Goal: Task Accomplishment & Management: Manage account settings

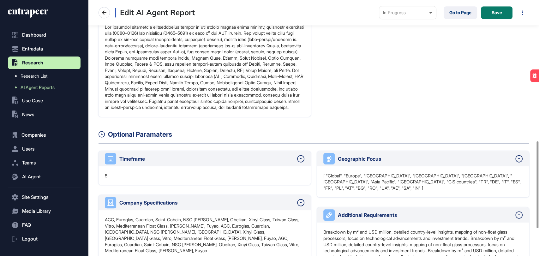
scroll to position [421, 0]
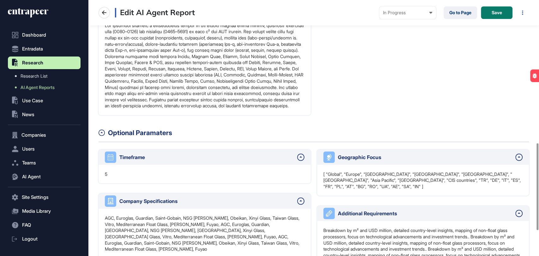
click at [413, 190] on p "[ "Global", "Europe", "[GEOGRAPHIC_DATA]", "[GEOGRAPHIC_DATA]", "[GEOGRAPHIC_DA…" at bounding box center [423, 180] width 200 height 19
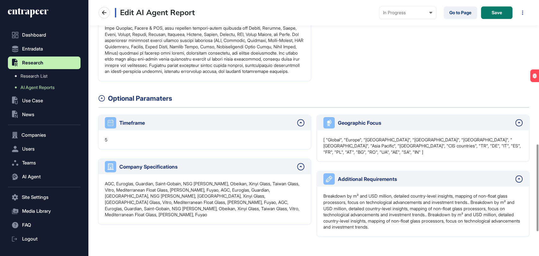
scroll to position [456, 0]
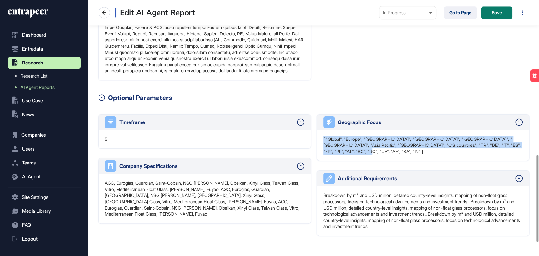
drag, startPoint x: 339, startPoint y: 165, endPoint x: 321, endPoint y: 152, distance: 22.0
click at [321, 152] on div "[ "Global", "Europe", "[GEOGRAPHIC_DATA]", "[GEOGRAPHIC_DATA]", "[GEOGRAPHIC_DA…" at bounding box center [423, 145] width 212 height 31
click at [346, 155] on p "[ "Global", "Europe", "[GEOGRAPHIC_DATA]", "[GEOGRAPHIC_DATA]", "[GEOGRAPHIC_DA…" at bounding box center [423, 145] width 200 height 19
drag, startPoint x: 340, startPoint y: 165, endPoint x: 322, endPoint y: 151, distance: 23.2
click at [322, 151] on div "[ "Global", "Europe", "[GEOGRAPHIC_DATA]", "[GEOGRAPHIC_DATA]", "[GEOGRAPHIC_DA…" at bounding box center [423, 145] width 212 height 31
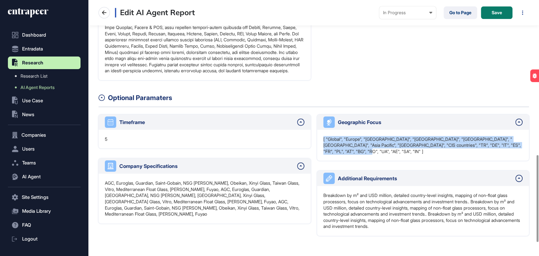
copy p "[ "Global", "Europe", "[GEOGRAPHIC_DATA]", "[GEOGRAPHIC_DATA]", "[GEOGRAPHIC_DA…"
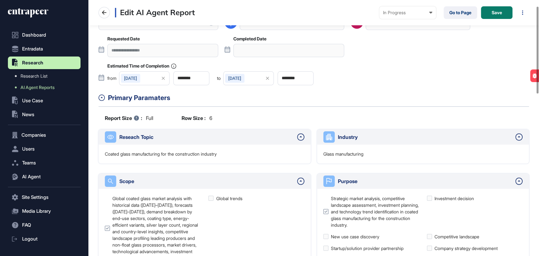
scroll to position [4, 0]
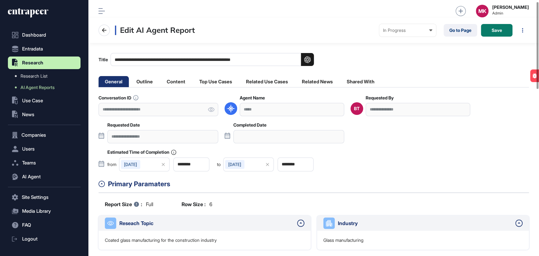
drag, startPoint x: 387, startPoint y: 114, endPoint x: 369, endPoint y: 114, distance: 19.0
click at [369, 114] on div "**********" at bounding box center [418, 109] width 105 height 13
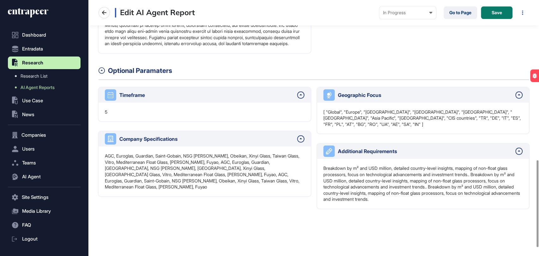
scroll to position [491, 0]
click at [501, 119] on p "[ "Global", "Europe", "[GEOGRAPHIC_DATA]", "[GEOGRAPHIC_DATA]", "[GEOGRAPHIC_DA…" at bounding box center [423, 118] width 200 height 19
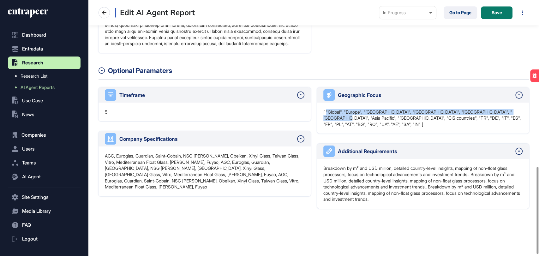
drag, startPoint x: 328, startPoint y: 115, endPoint x: 516, endPoint y: 115, distance: 187.9
click at [516, 115] on p "[ "Global", "Europe", "[GEOGRAPHIC_DATA]", "[GEOGRAPHIC_DATA]", "[GEOGRAPHIC_DA…" at bounding box center [423, 118] width 200 height 19
copy p ""Global", "Europe", "Middle East", "Africa", "North America", "South America", …"
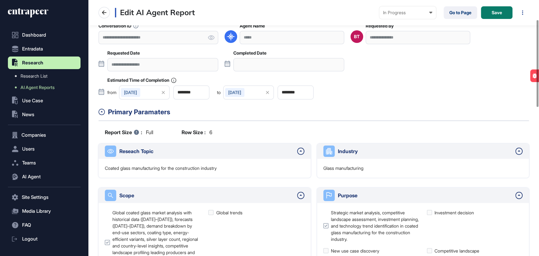
scroll to position [0, 0]
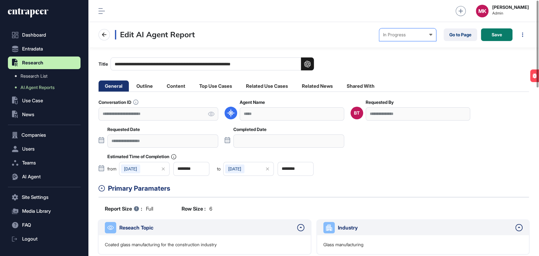
click at [393, 39] on div "In Progress Created In Outline Review In Progress Completed In Human Review Fai…" at bounding box center [407, 34] width 57 height 13
click at [0, 0] on div "In Outline Review" at bounding box center [0, 0] width 0 height 0
click at [490, 37] on button "Save" at bounding box center [497, 34] width 32 height 13
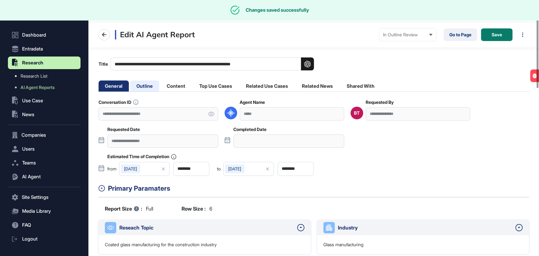
click at [148, 87] on li "Outline" at bounding box center [144, 86] width 29 height 11
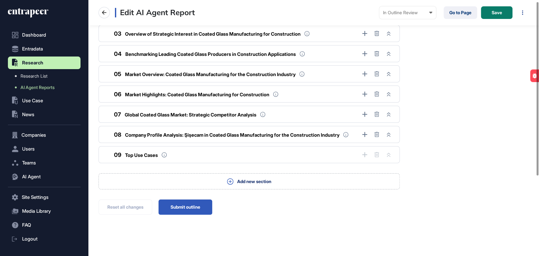
scroll to position [120, 0]
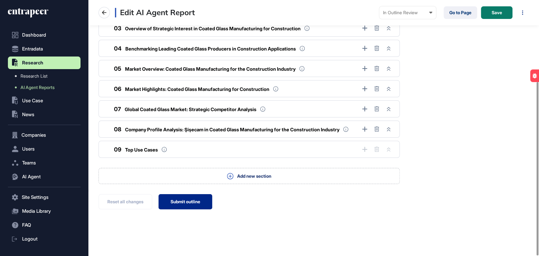
click at [194, 203] on button "Submit outline" at bounding box center [186, 201] width 54 height 15
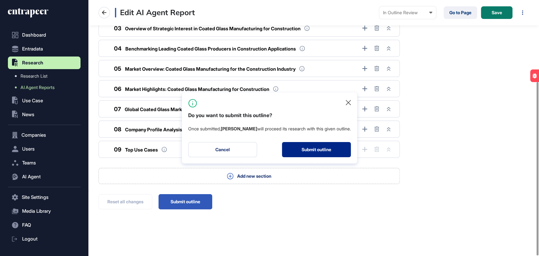
click at [312, 148] on button "Submit outline" at bounding box center [316, 149] width 69 height 15
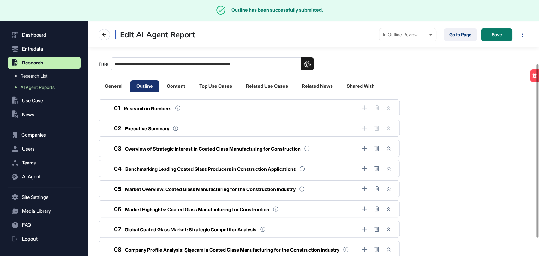
scroll to position [0, 0]
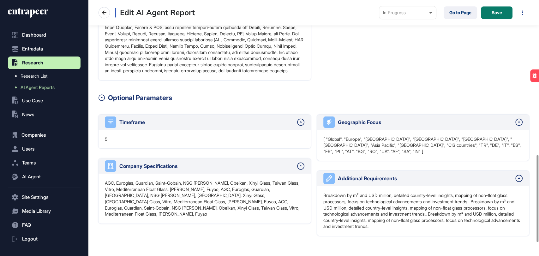
click at [363, 150] on p "[ "Global", "Europe", "[GEOGRAPHIC_DATA]", "[GEOGRAPHIC_DATA]", "[GEOGRAPHIC_DA…" at bounding box center [423, 145] width 200 height 19
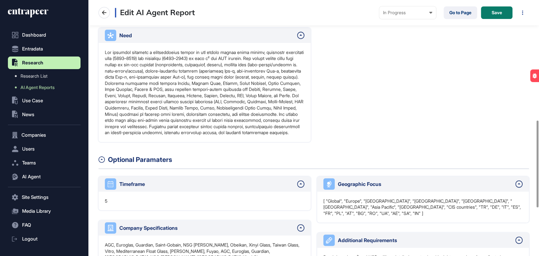
scroll to position [495, 0]
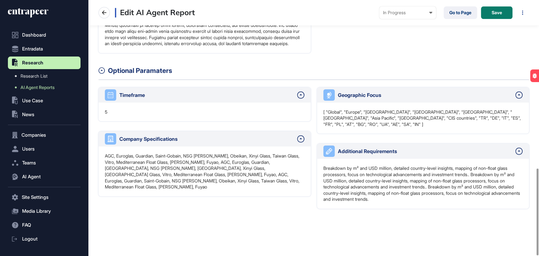
scroll to position [495, 0]
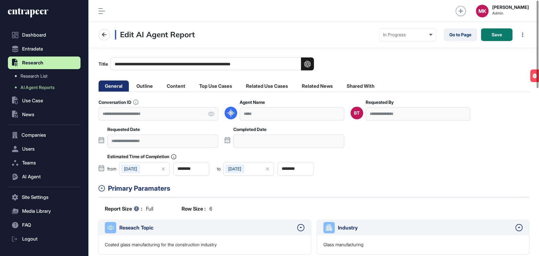
click at [414, 27] on div "Edit AI Agent Report In Progress Created In Outline Review In Progress Complete…" at bounding box center [313, 34] width 451 height 25
click at [414, 34] on div "In Progress" at bounding box center [407, 34] width 49 height 5
click at [0, 0] on div "In Outline Review" at bounding box center [0, 0] width 0 height 0
click at [493, 37] on span "Save" at bounding box center [497, 35] width 10 height 4
